Goal: Find specific page/section: Find specific page/section

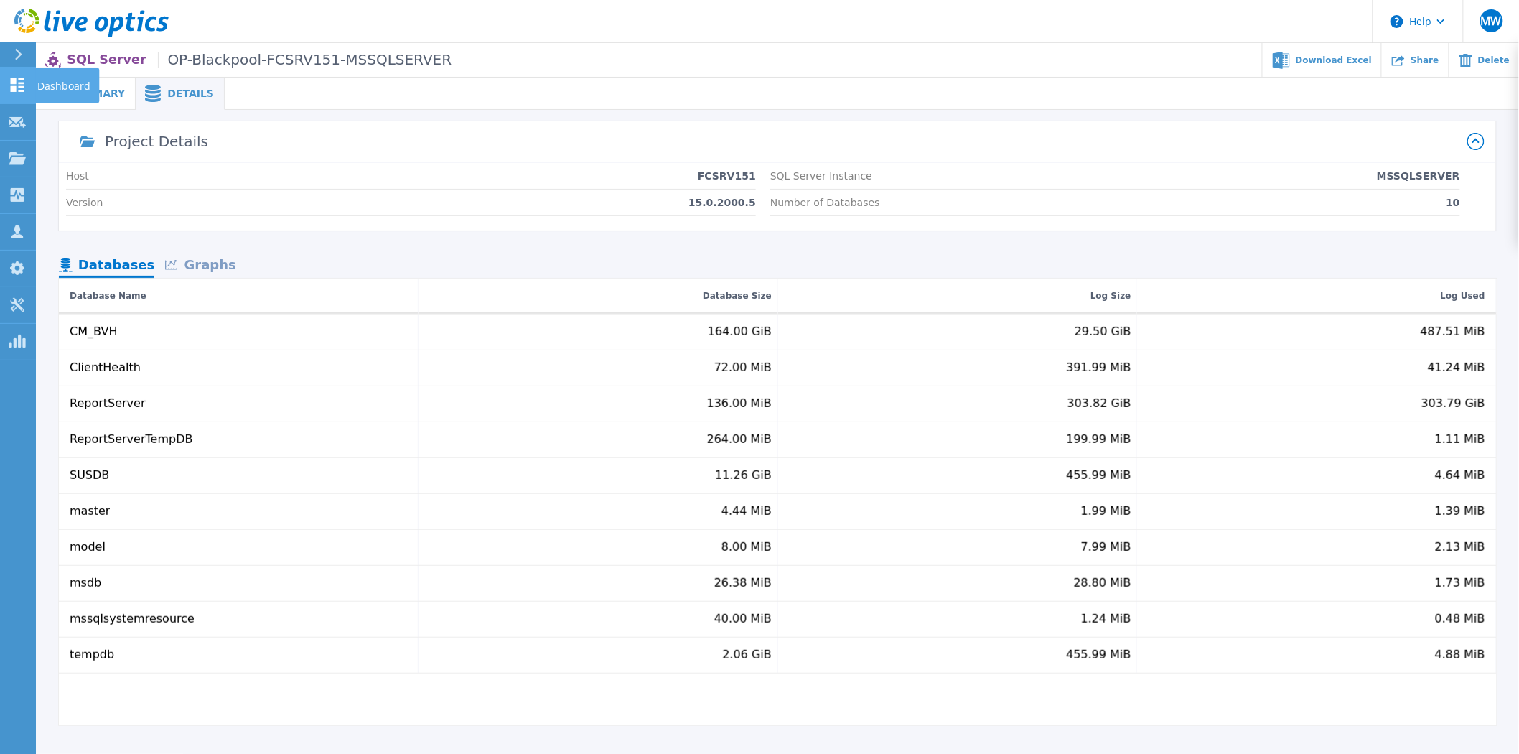
click at [24, 81] on icon at bounding box center [17, 85] width 17 height 14
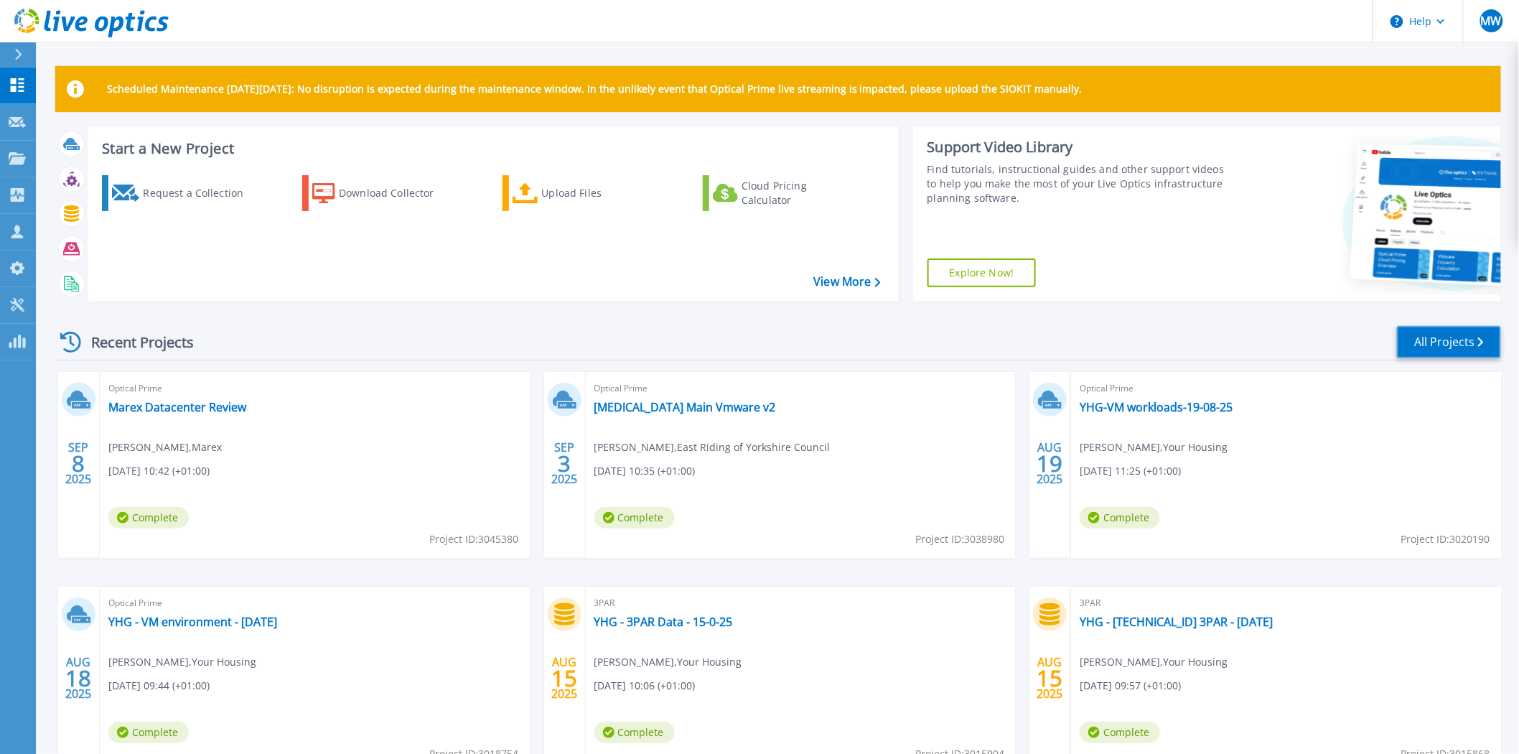
click at [1447, 350] on link "All Projects" at bounding box center [1449, 342] width 104 height 32
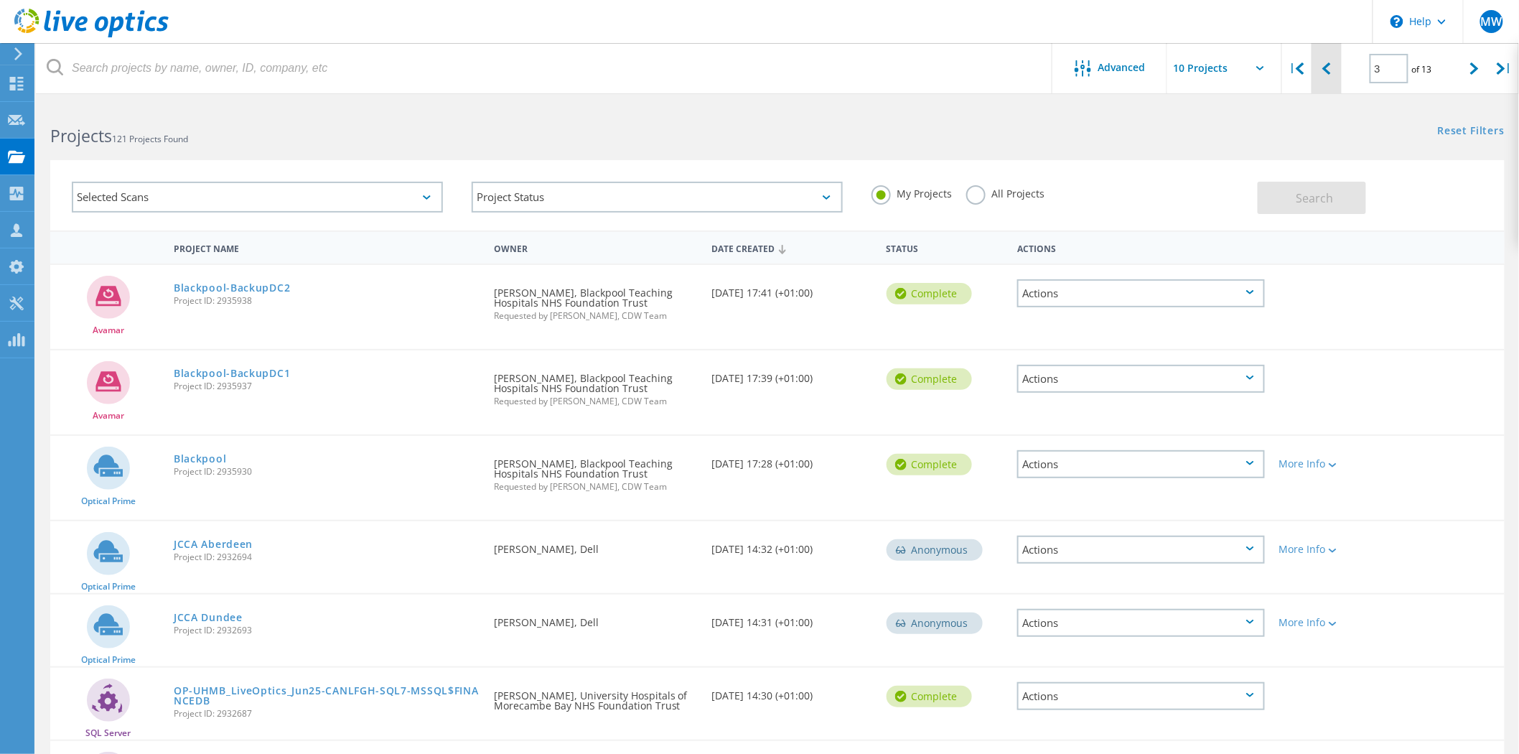
click at [1331, 76] on div at bounding box center [1326, 68] width 29 height 51
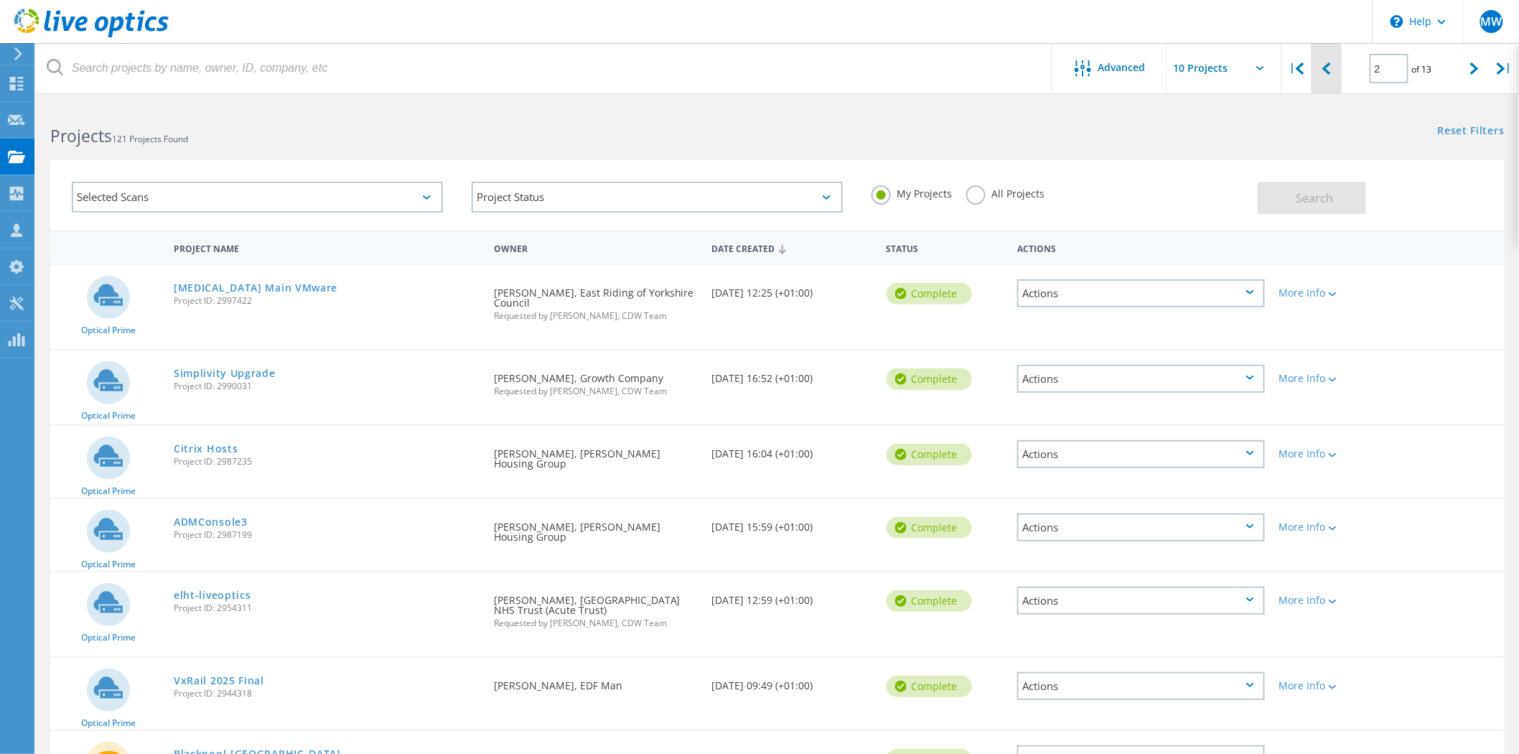
click at [1323, 75] on div at bounding box center [1326, 68] width 29 height 51
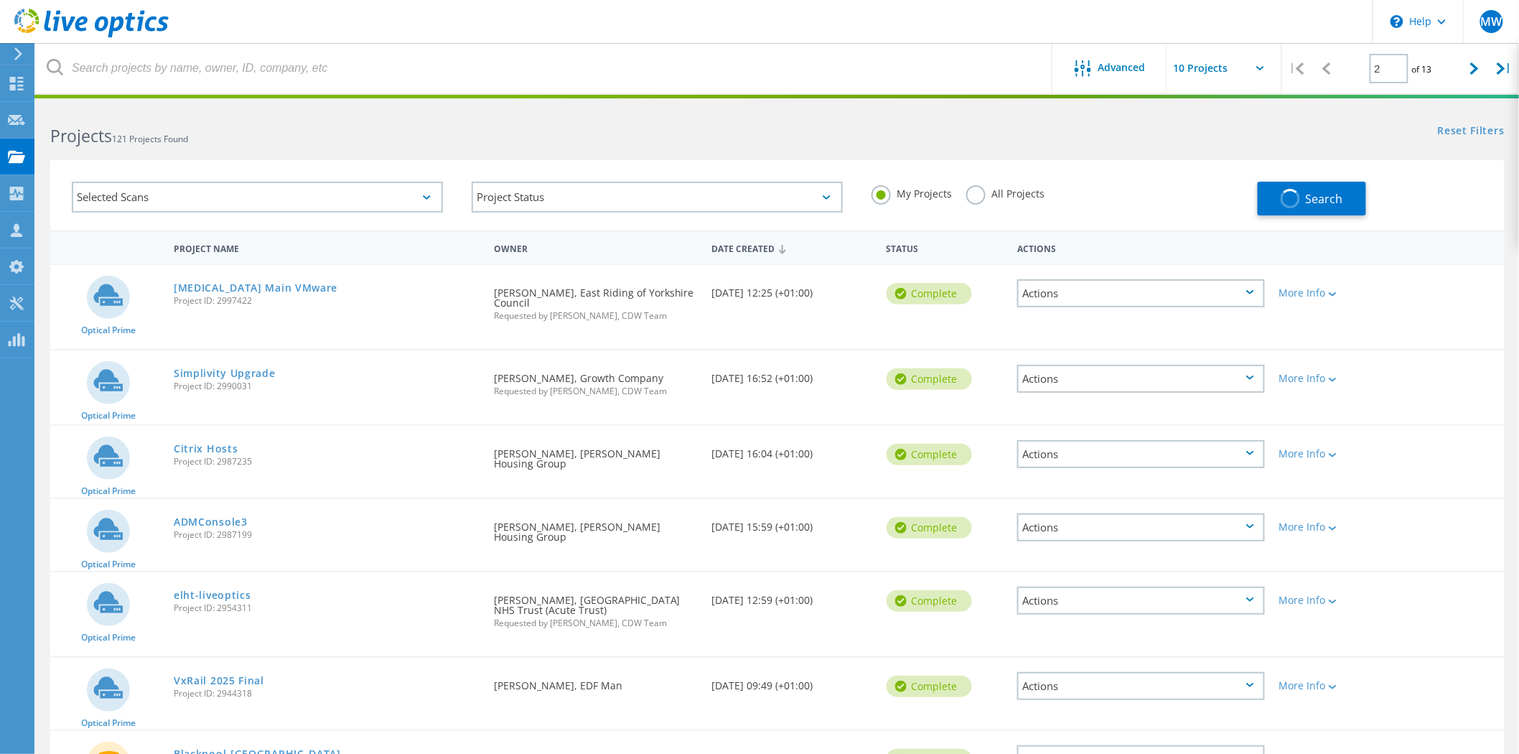
type input "1"
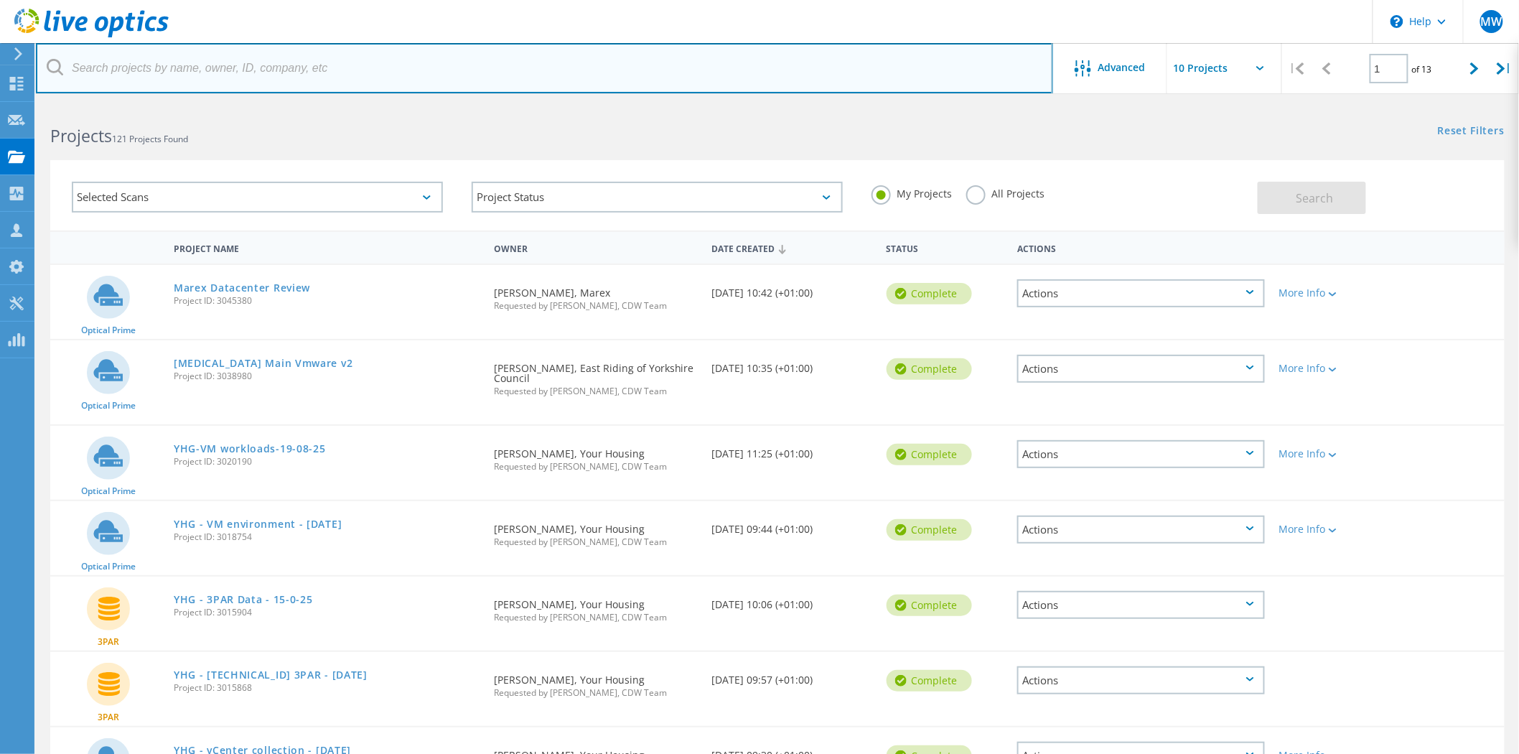
click at [279, 79] on input "text" at bounding box center [544, 68] width 1017 height 50
type input "curo"
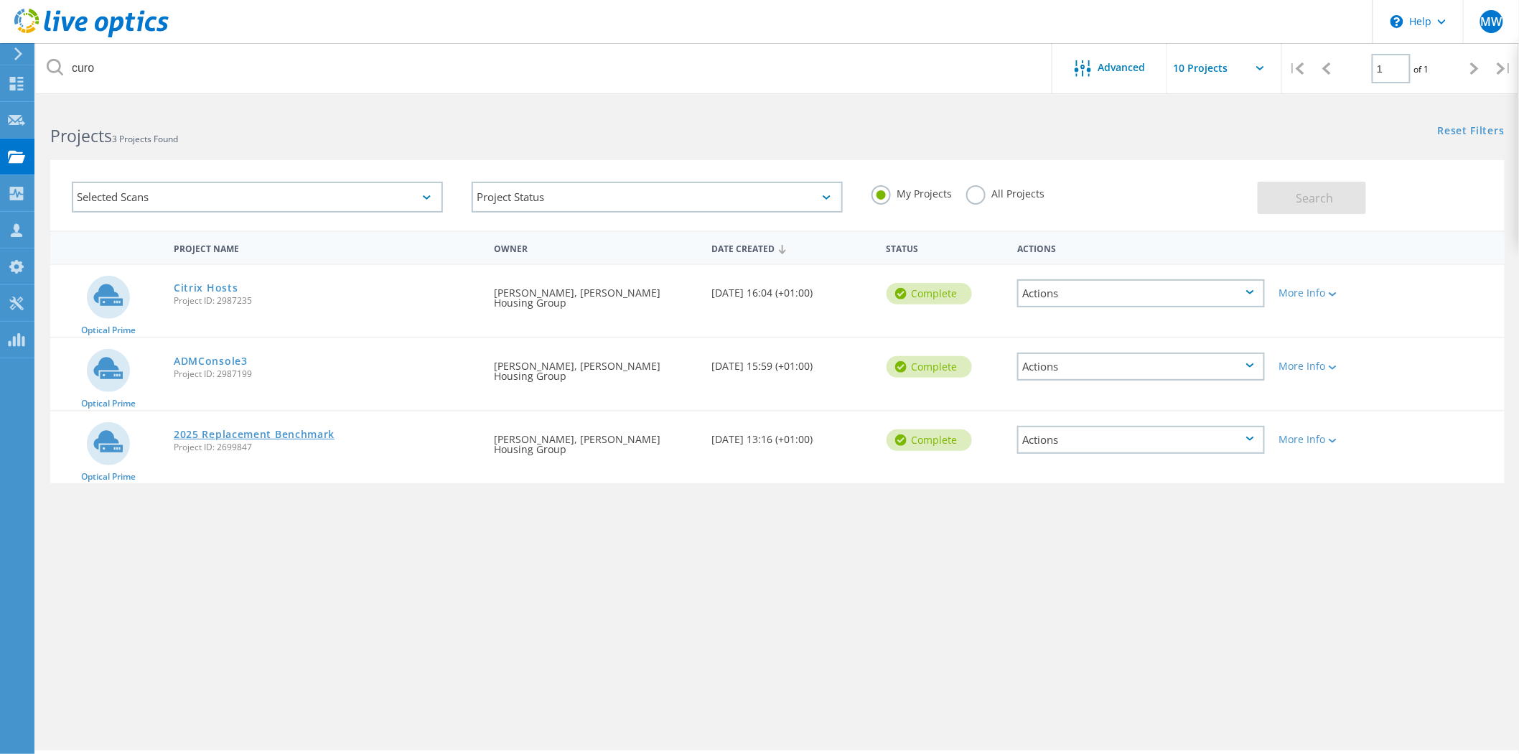
click at [264, 429] on link "2025 Replacement Benchmark" at bounding box center [254, 434] width 161 height 10
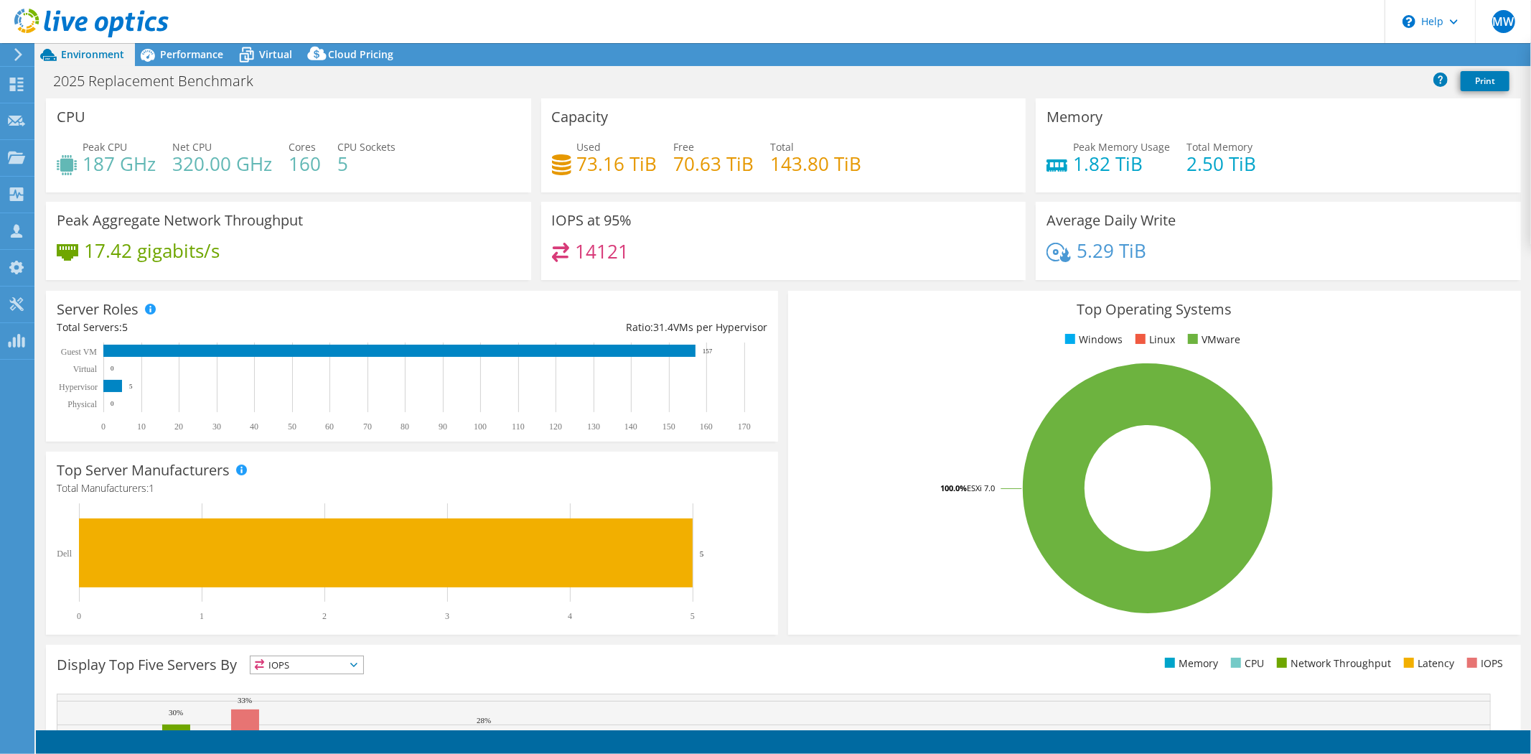
select select "EULondon"
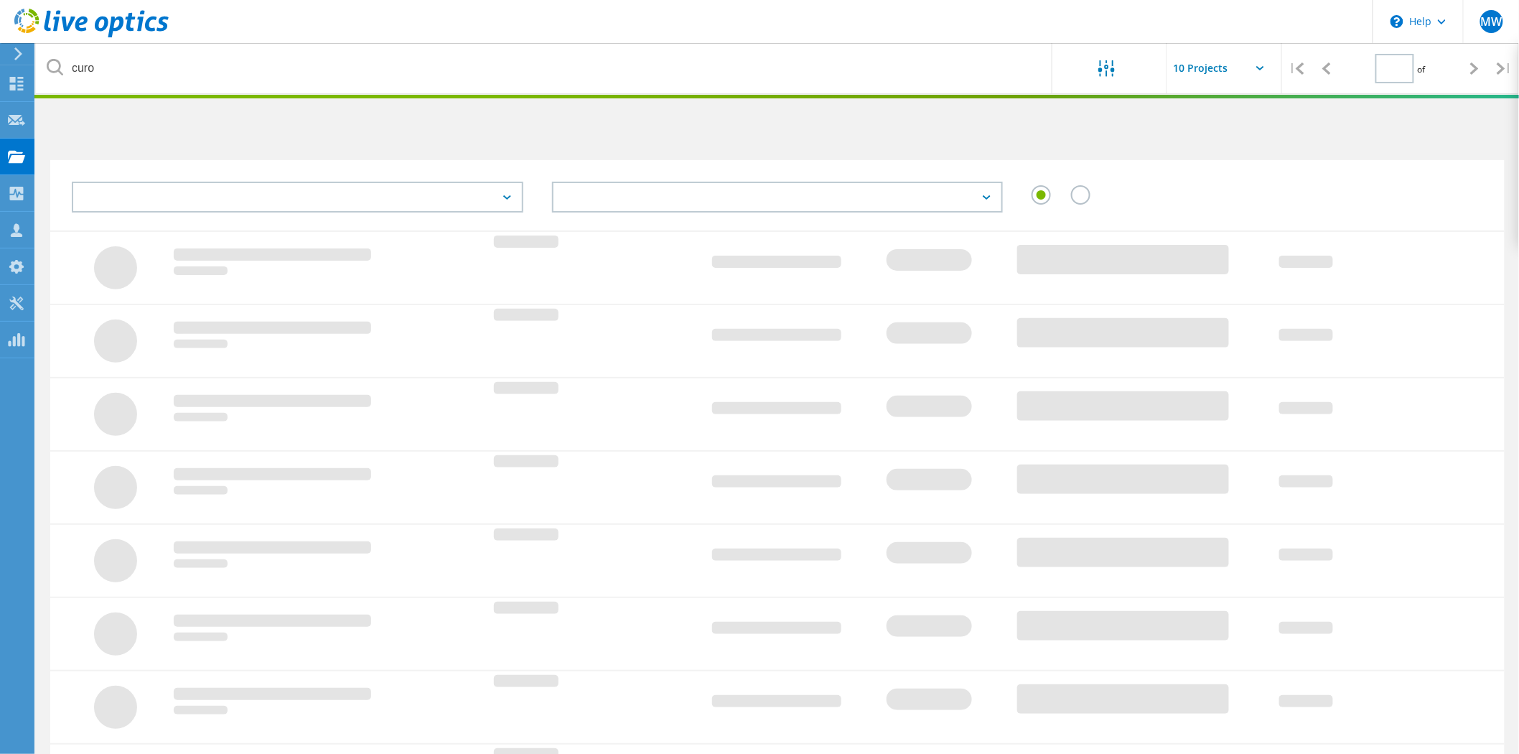
type input "1"
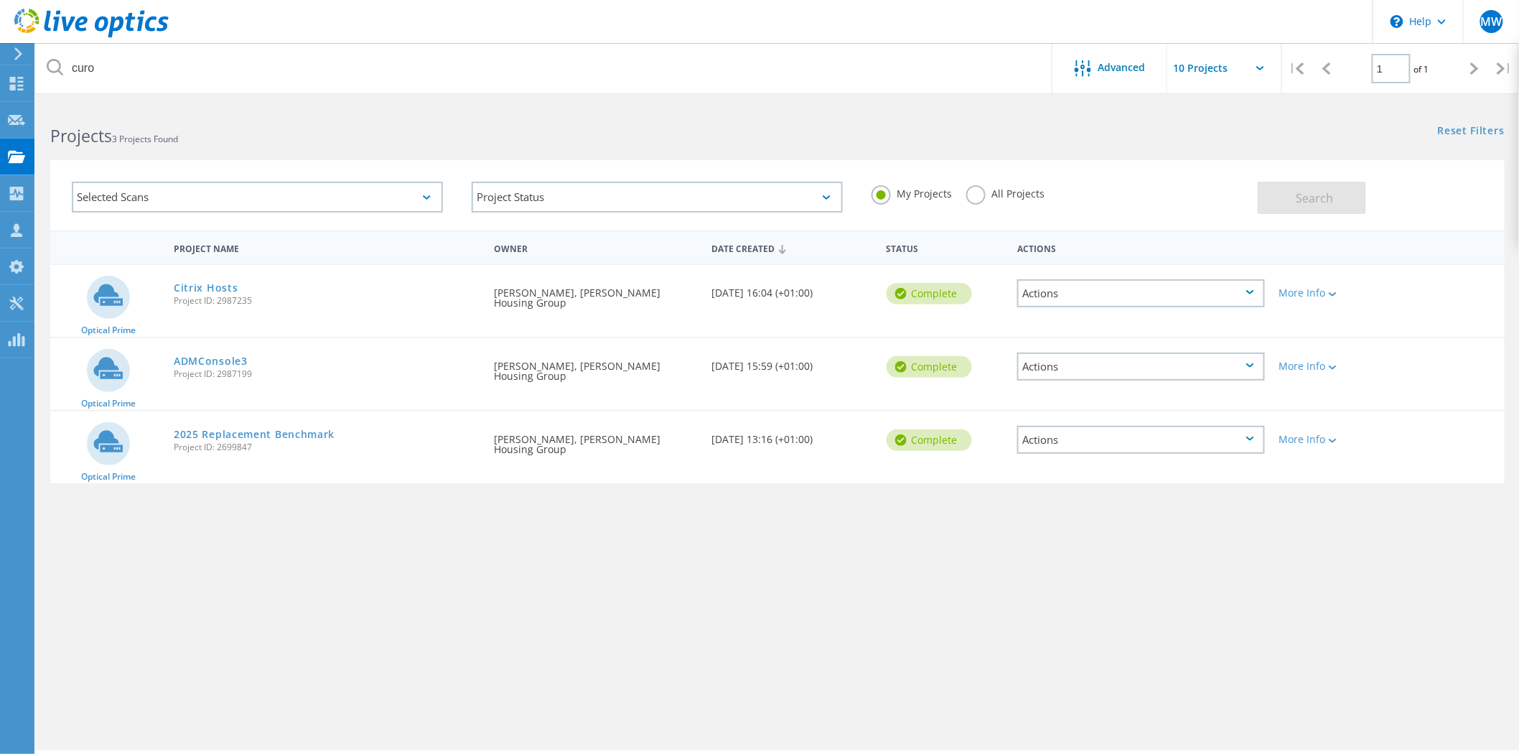
click at [981, 198] on label "All Projects" at bounding box center [1005, 192] width 78 height 14
click at [0, 0] on input "All Projects" at bounding box center [0, 0] width 0 height 0
click at [1339, 200] on button "Search" at bounding box center [1312, 198] width 108 height 32
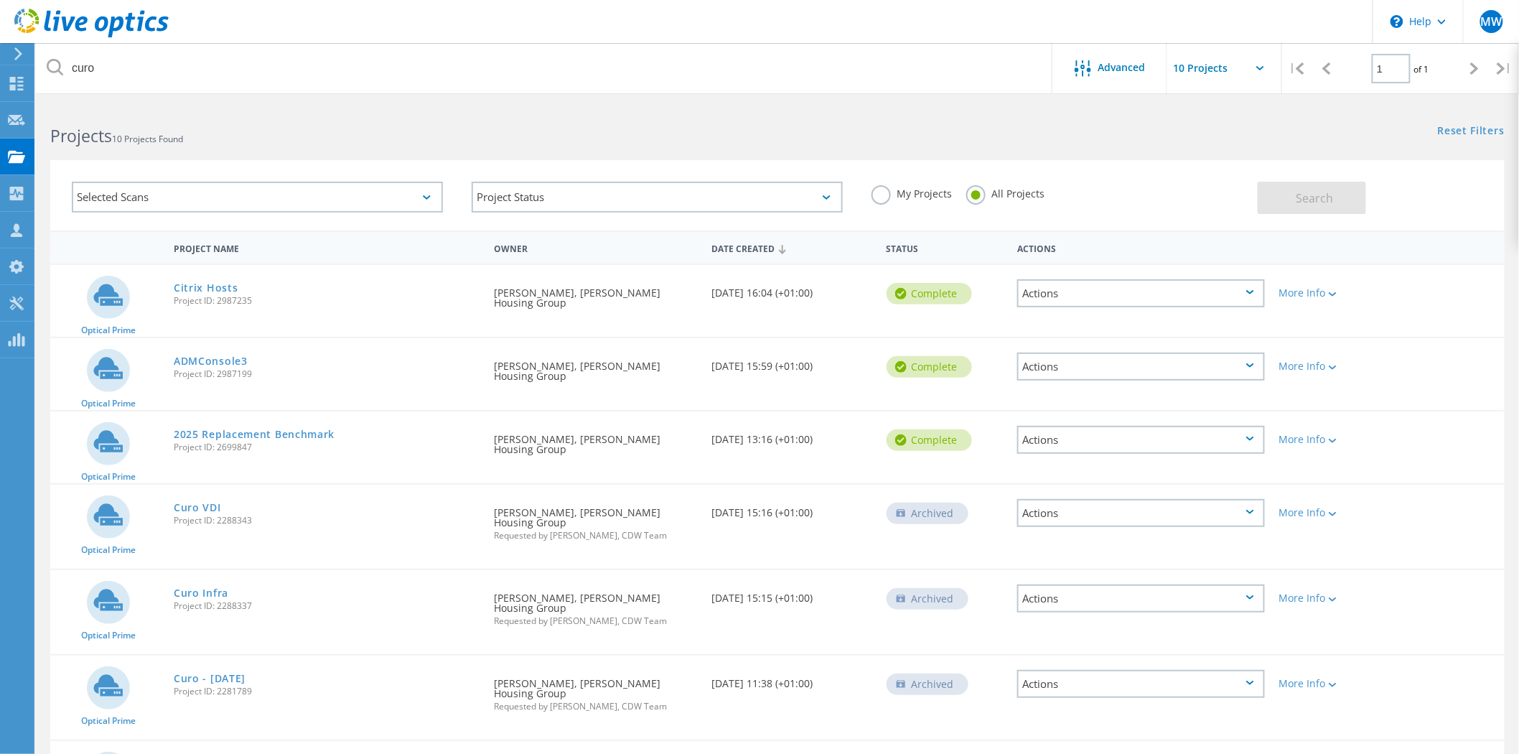
click at [780, 246] on icon at bounding box center [782, 249] width 7 height 9
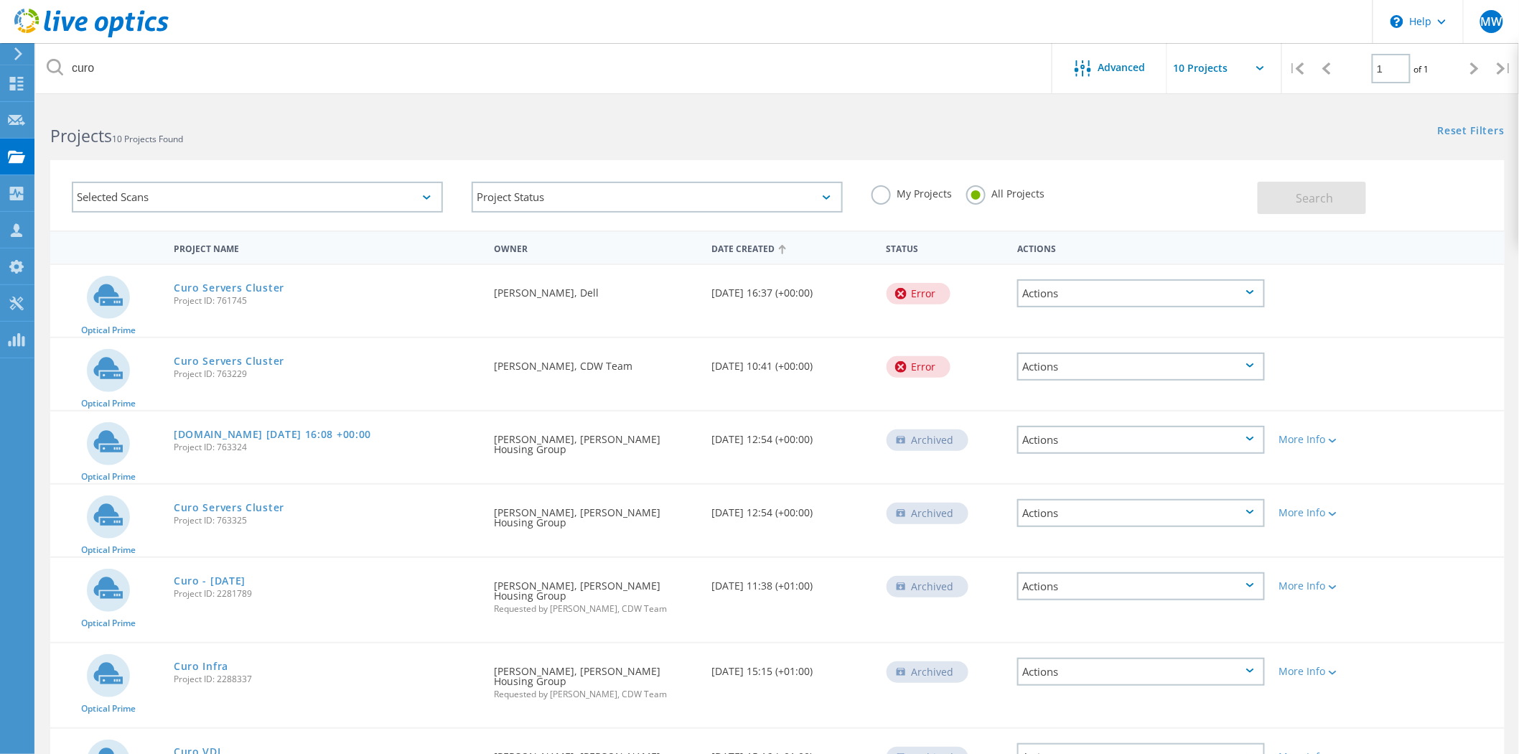
click at [780, 246] on icon at bounding box center [782, 249] width 7 height 9
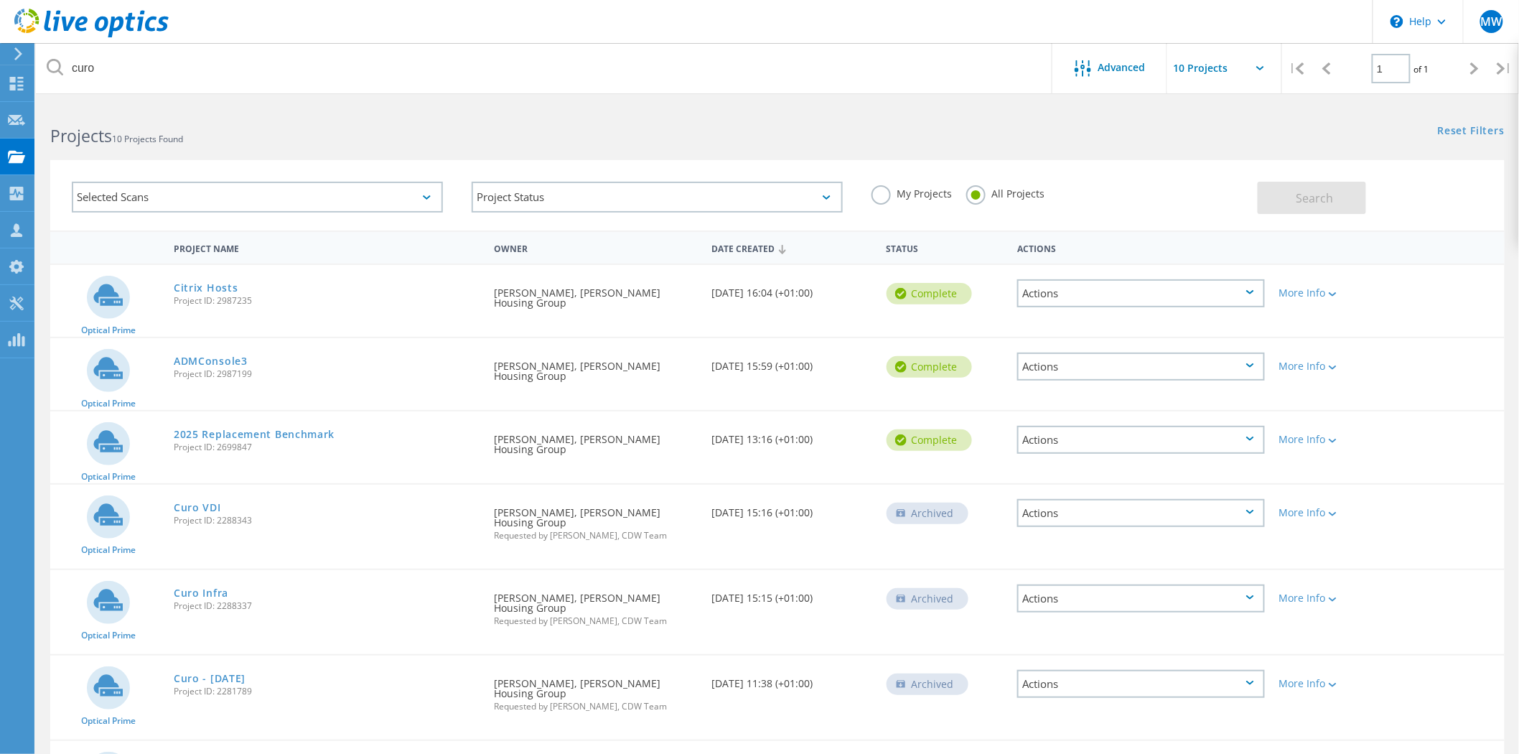
click at [780, 246] on icon at bounding box center [782, 249] width 7 height 9
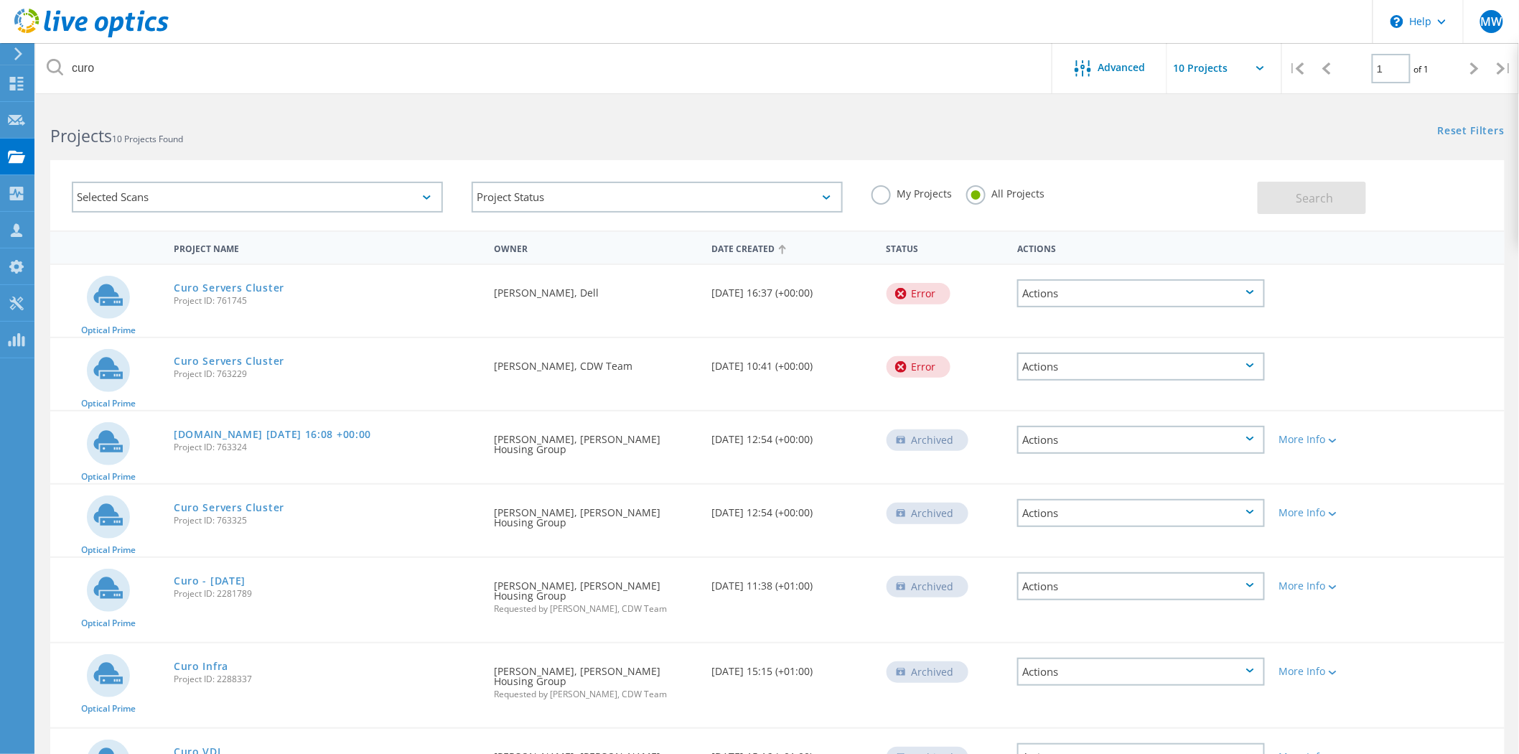
click at [780, 246] on icon at bounding box center [782, 249] width 7 height 9
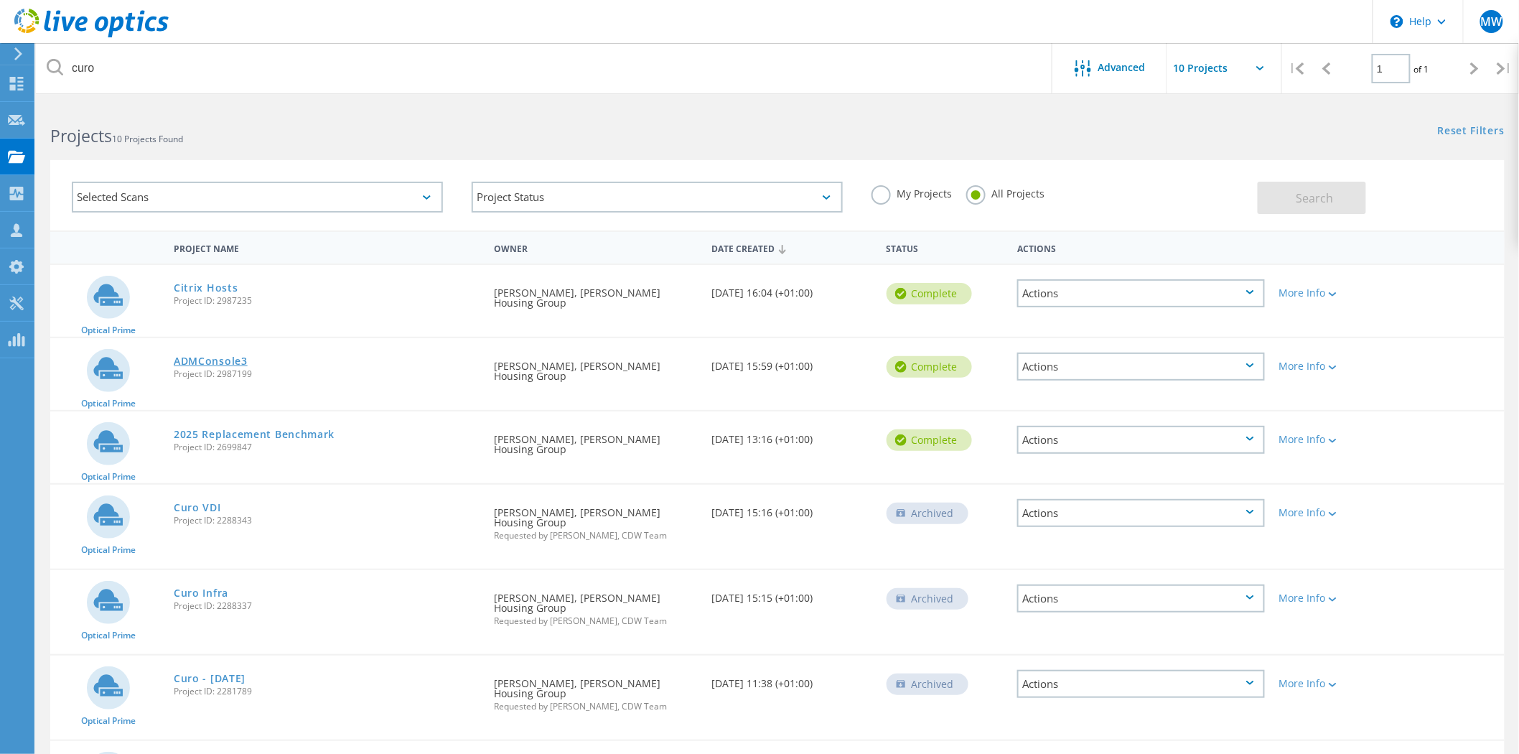
click at [232, 360] on link "ADMConsole3" at bounding box center [211, 361] width 74 height 10
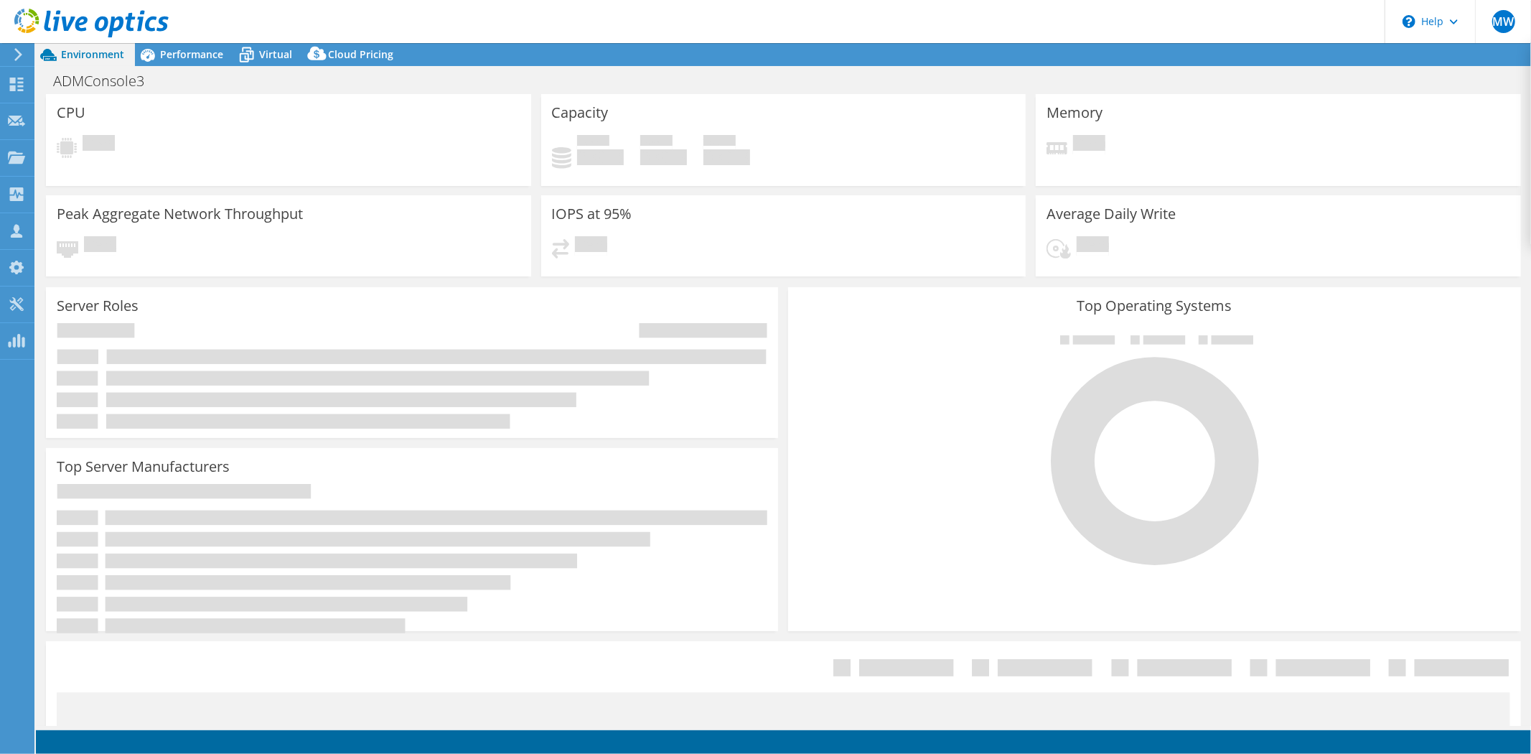
select select "USD"
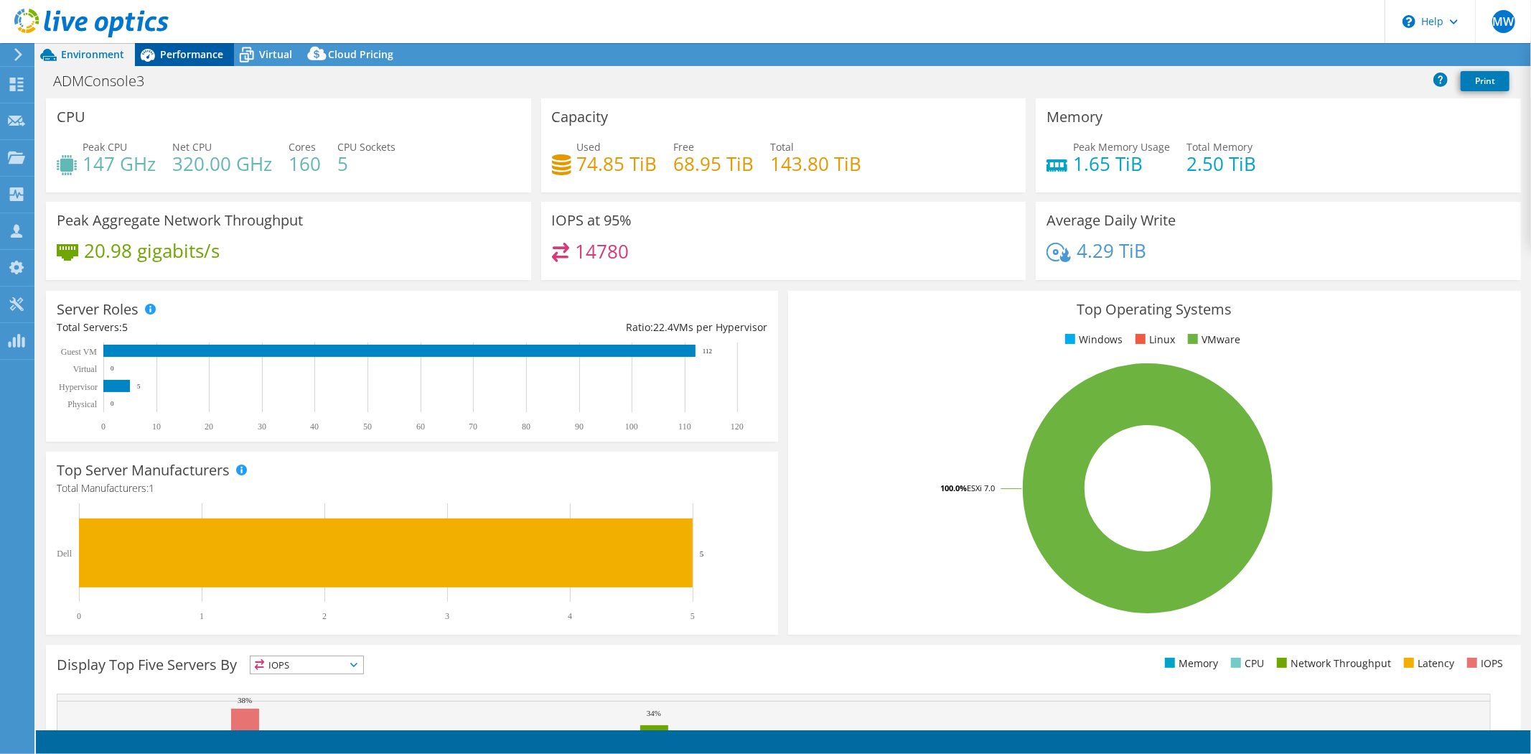
click at [188, 61] on div "Performance" at bounding box center [184, 54] width 99 height 23
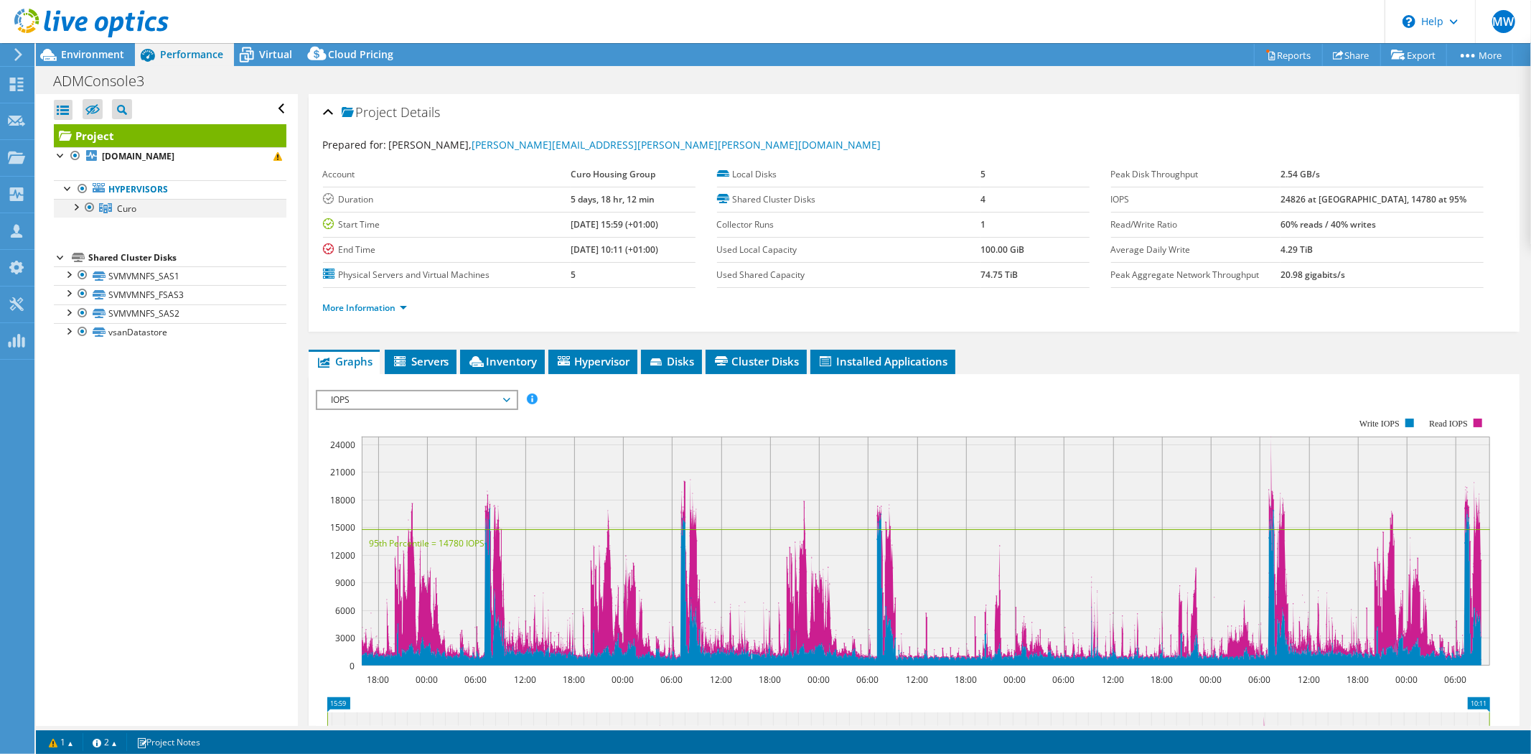
click at [74, 205] on div at bounding box center [75, 206] width 14 height 14
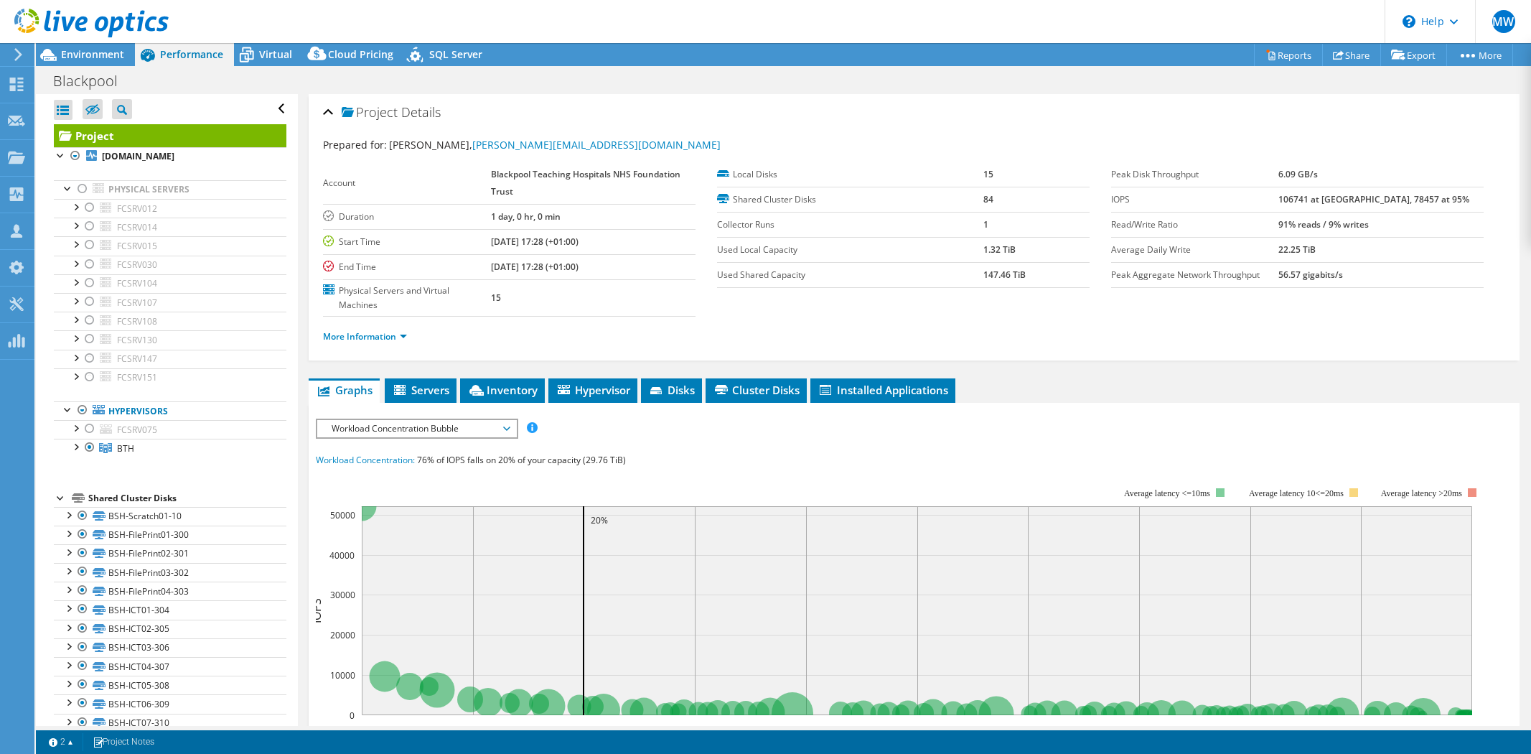
select select "EULondon"
select select "USD"
